Goal: Information Seeking & Learning: Find specific fact

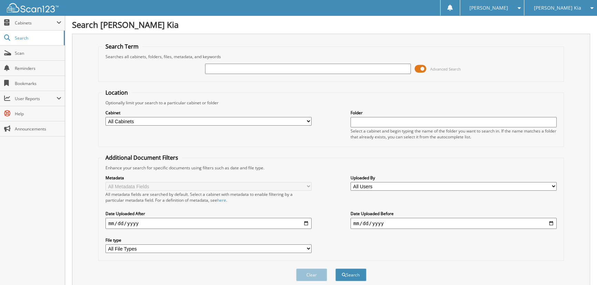
click at [238, 68] on input "text" at bounding box center [308, 69] width 206 height 10
type input "5K25851A"
click at [335, 269] on button "Search" at bounding box center [350, 275] width 31 height 13
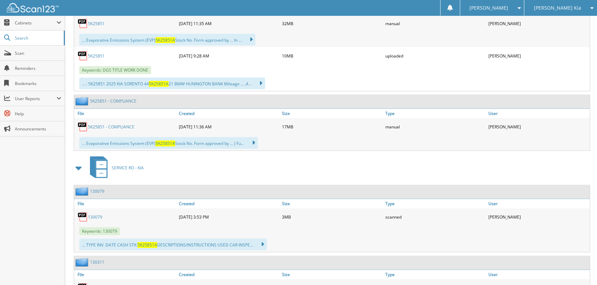
scroll to position [582, 0]
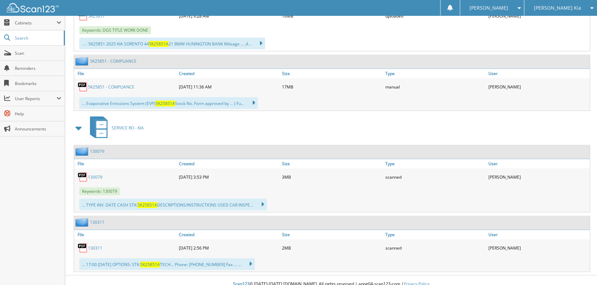
click at [92, 174] on link "130079" at bounding box center [95, 177] width 14 height 6
